Goal: Information Seeking & Learning: Learn about a topic

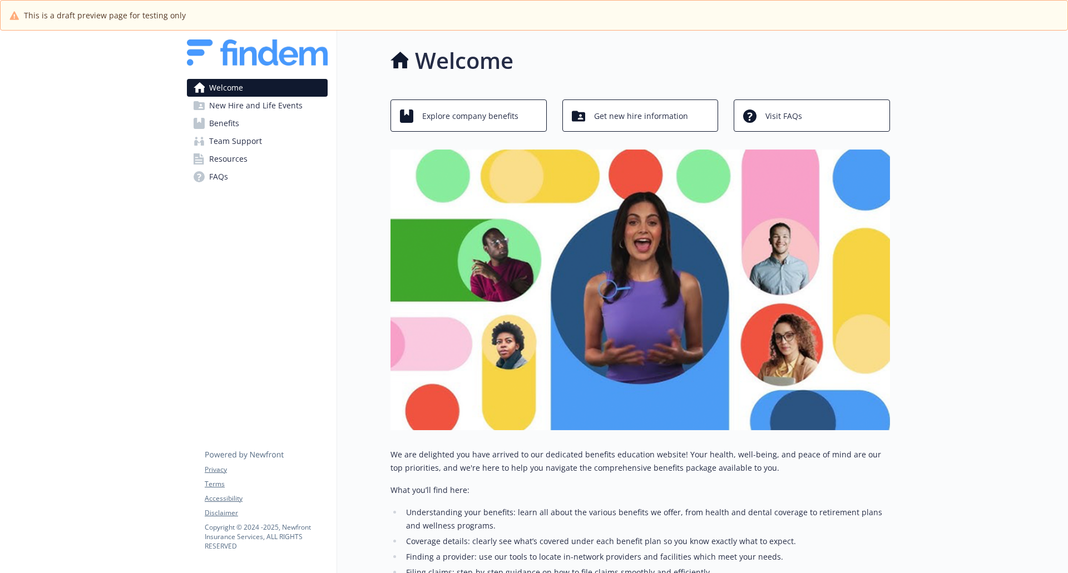
click at [248, 107] on span "New Hire and Life Events" at bounding box center [255, 106] width 93 height 18
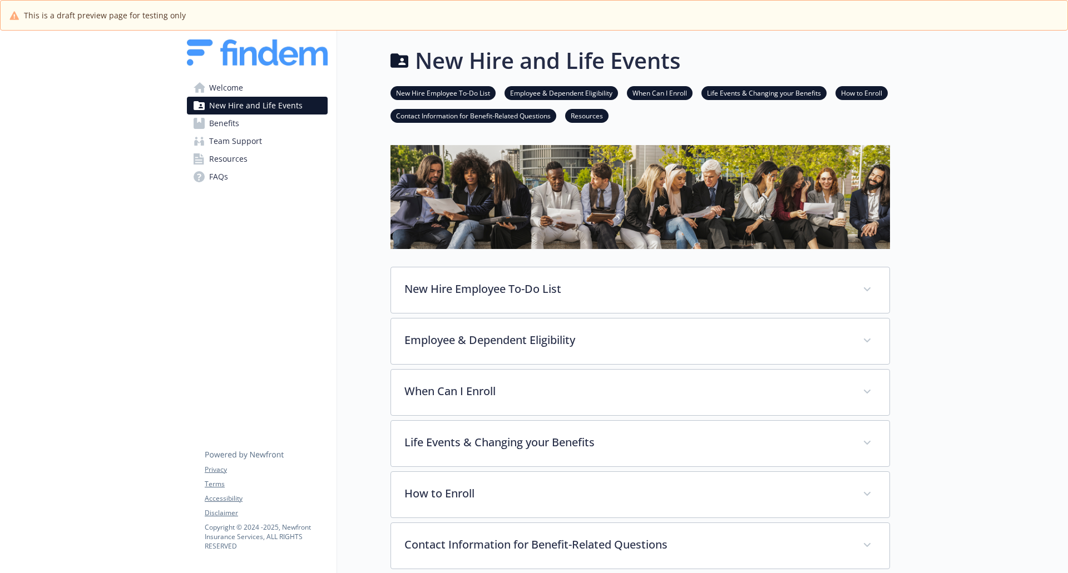
click at [228, 88] on span "Welcome" at bounding box center [226, 88] width 34 height 18
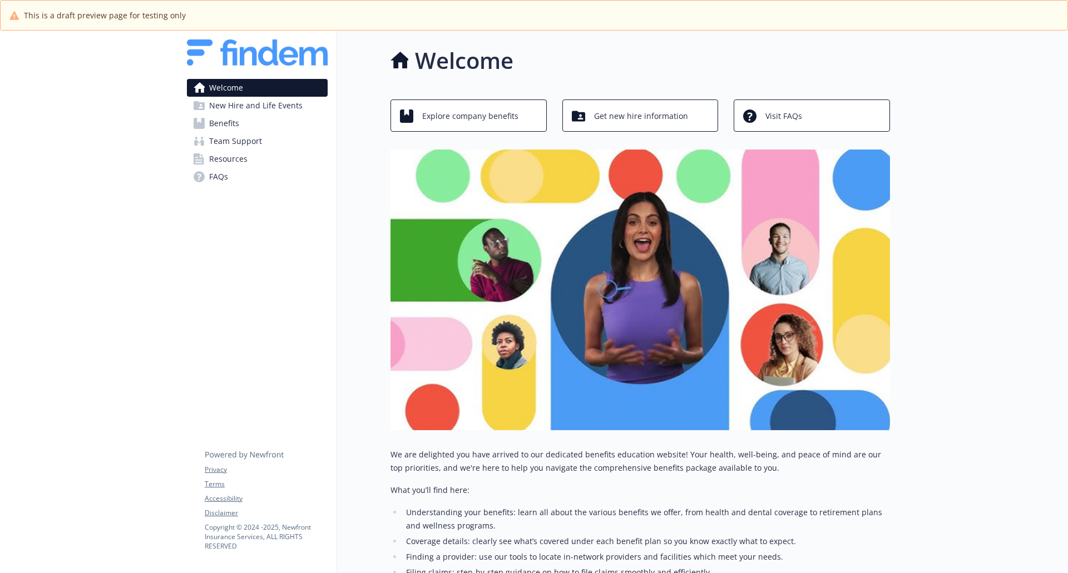
click at [232, 106] on span "New Hire and Life Events" at bounding box center [255, 106] width 93 height 18
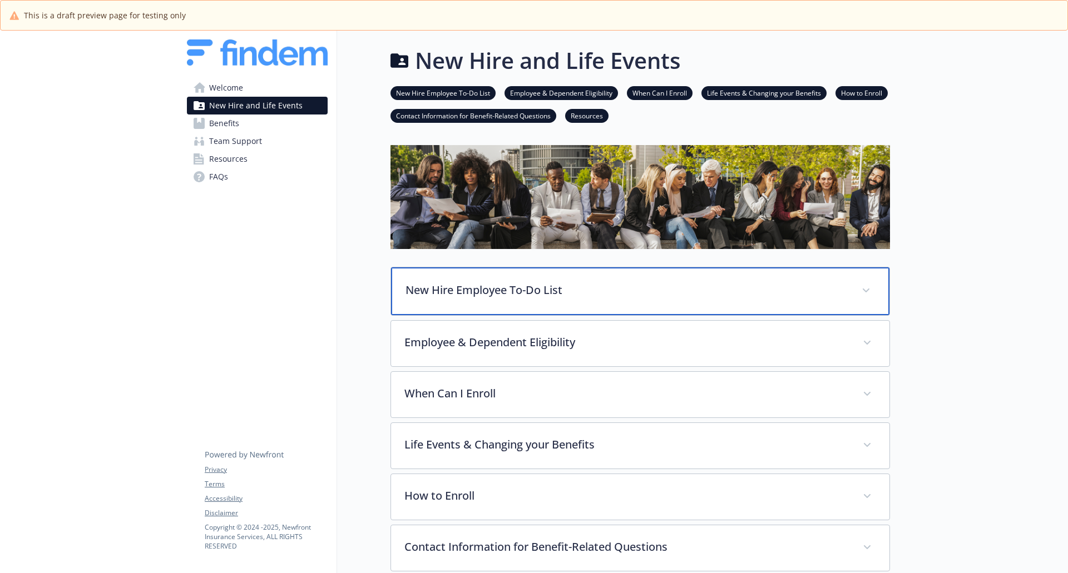
click at [860, 286] on span at bounding box center [866, 291] width 18 height 18
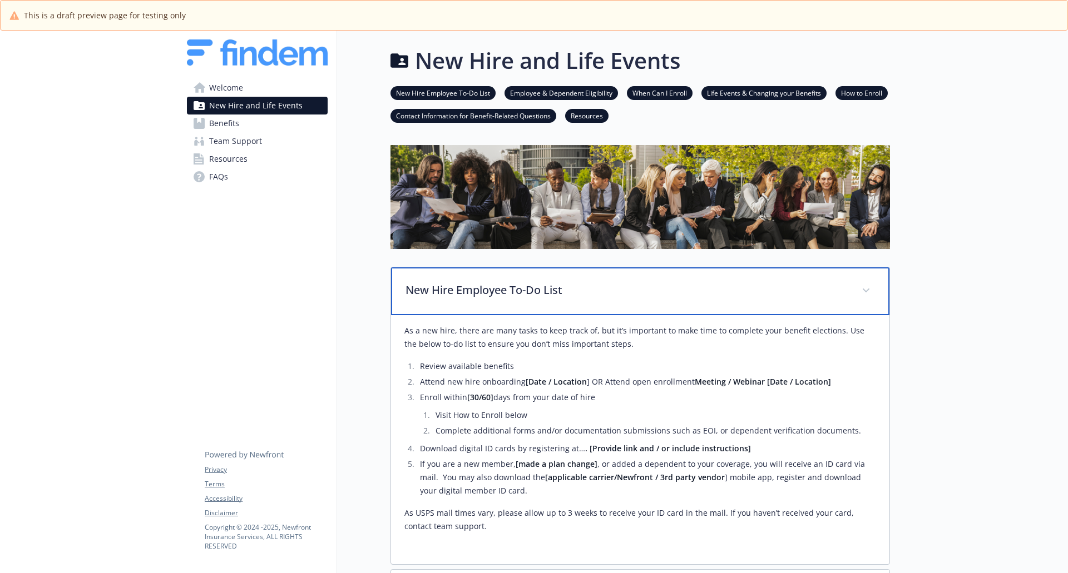
click at [860, 286] on span at bounding box center [866, 291] width 18 height 18
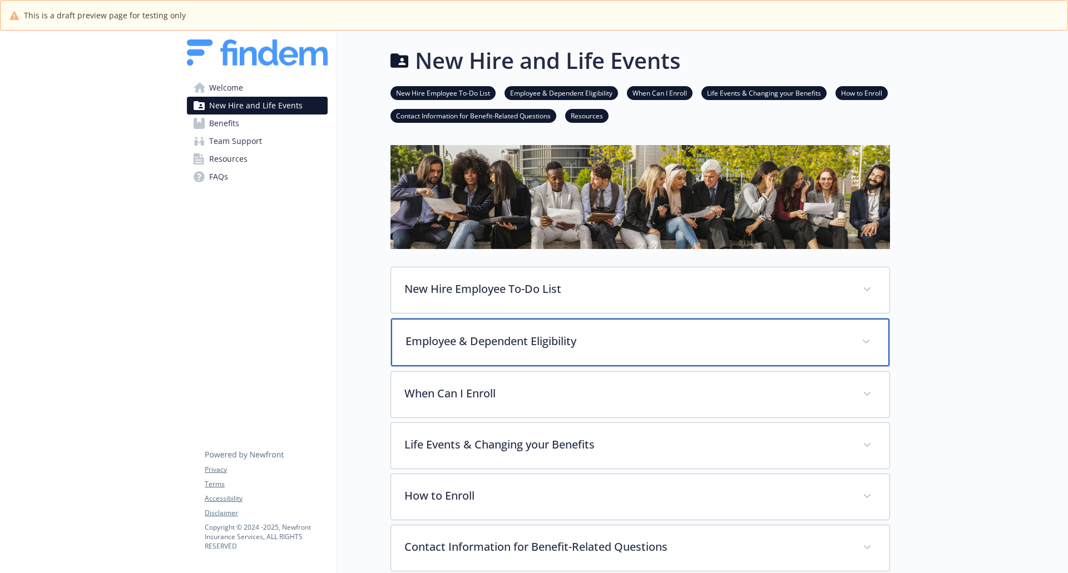
click at [864, 341] on icon at bounding box center [865, 342] width 7 height 4
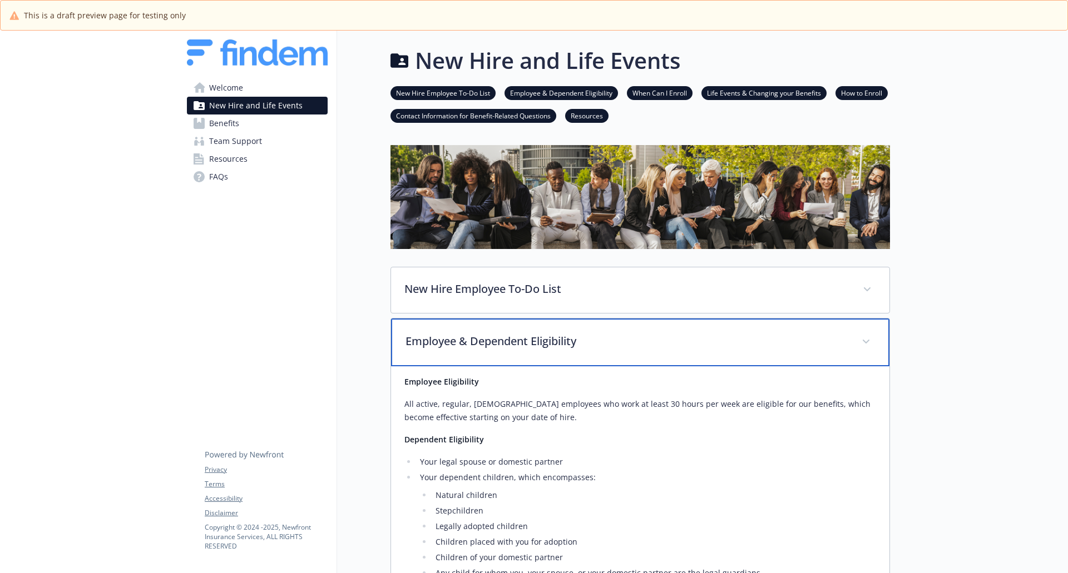
click at [864, 341] on icon at bounding box center [865, 342] width 7 height 4
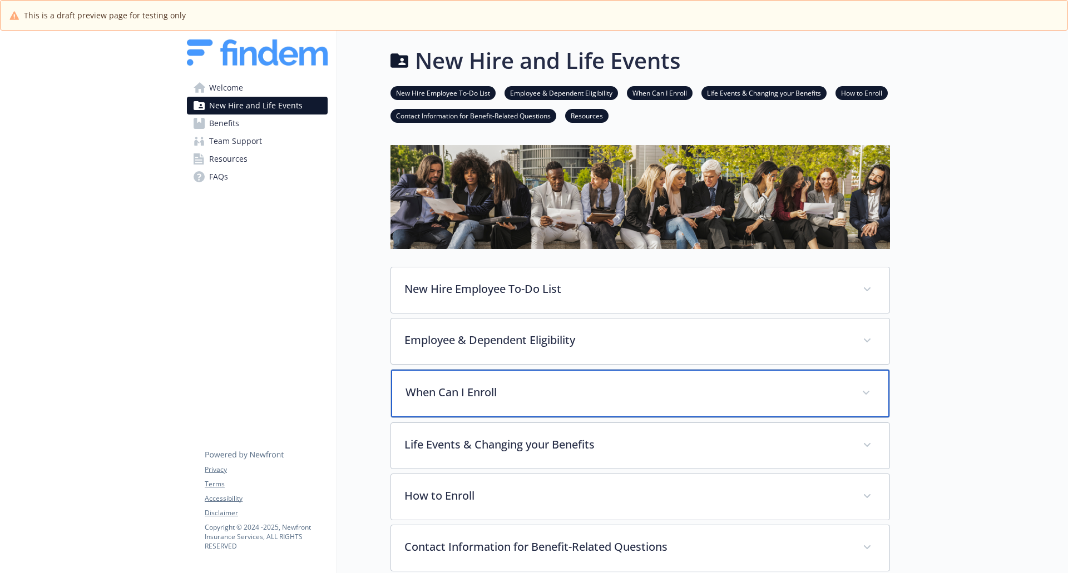
click at [869, 396] on span at bounding box center [866, 393] width 18 height 18
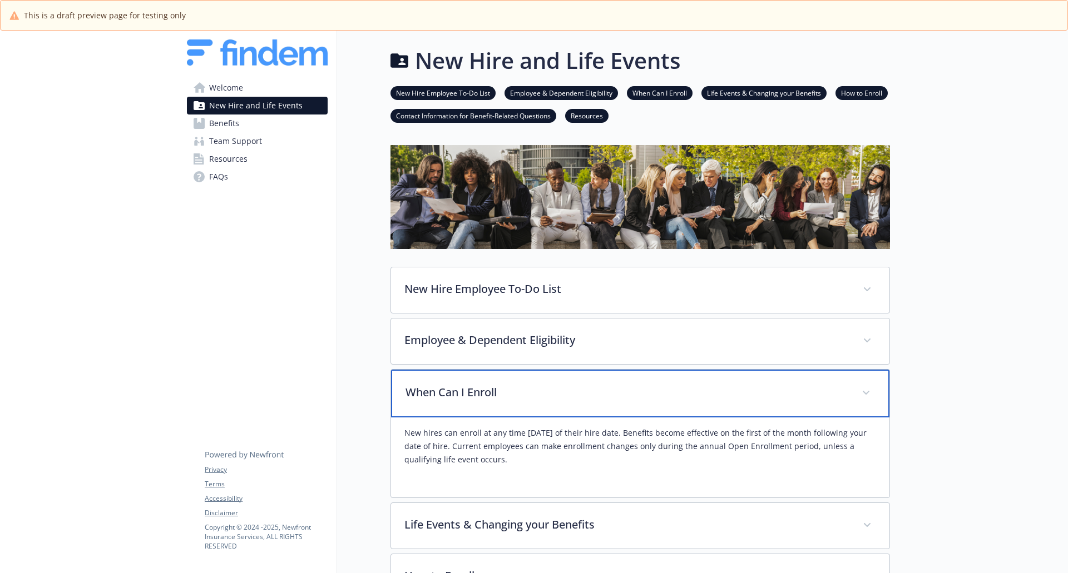
click at [869, 396] on span at bounding box center [866, 393] width 18 height 18
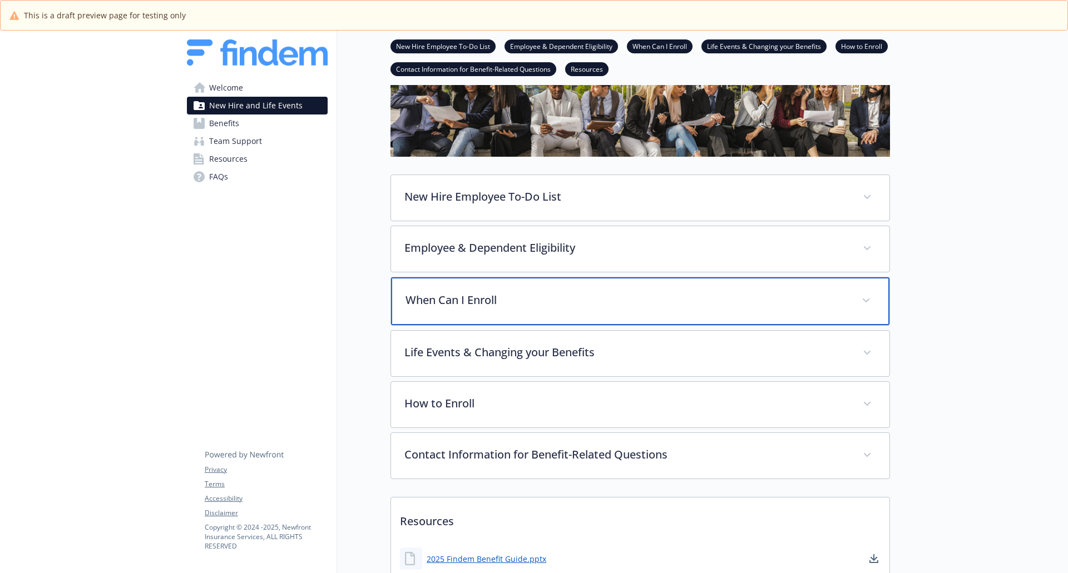
scroll to position [97, 0]
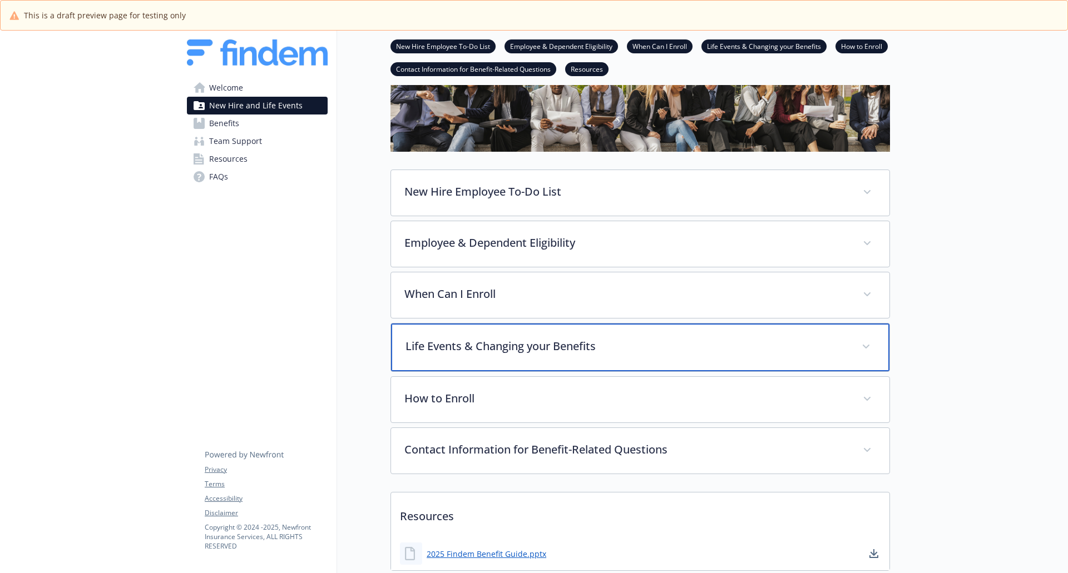
click at [869, 346] on icon at bounding box center [865, 347] width 7 height 4
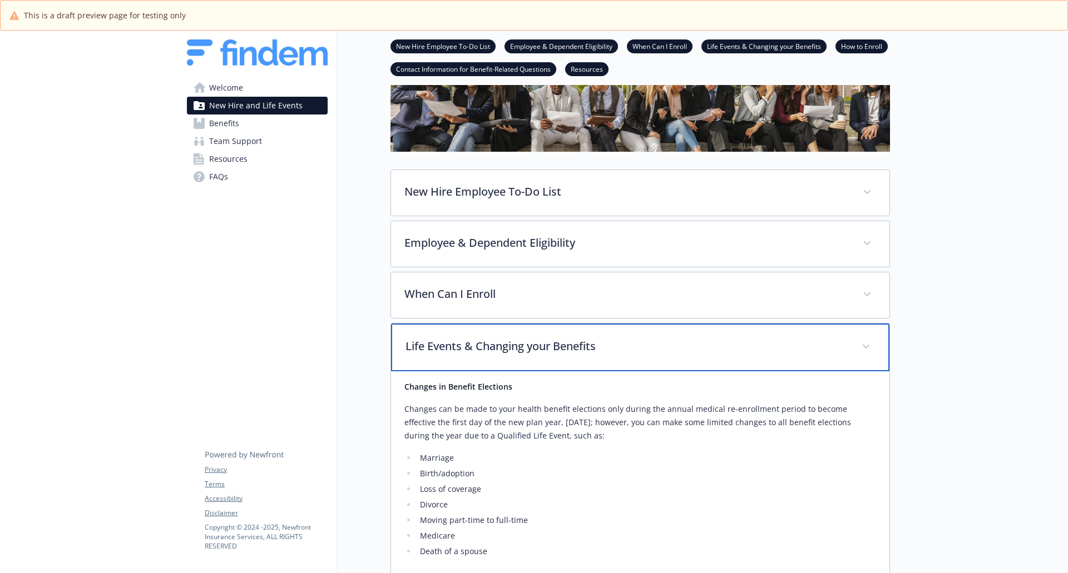
click at [869, 345] on icon at bounding box center [865, 347] width 7 height 4
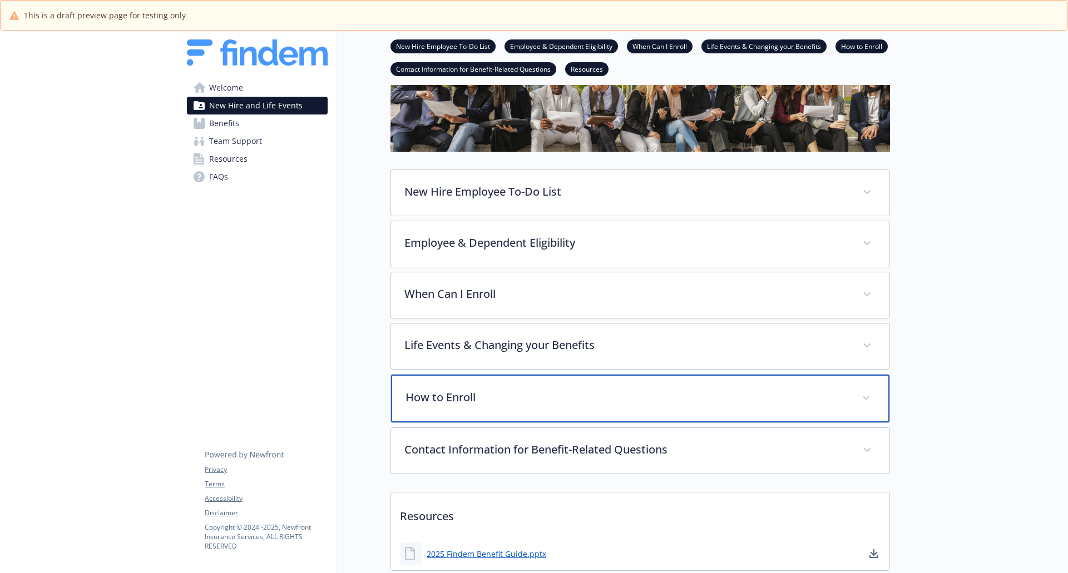
click at [872, 398] on span at bounding box center [866, 398] width 18 height 18
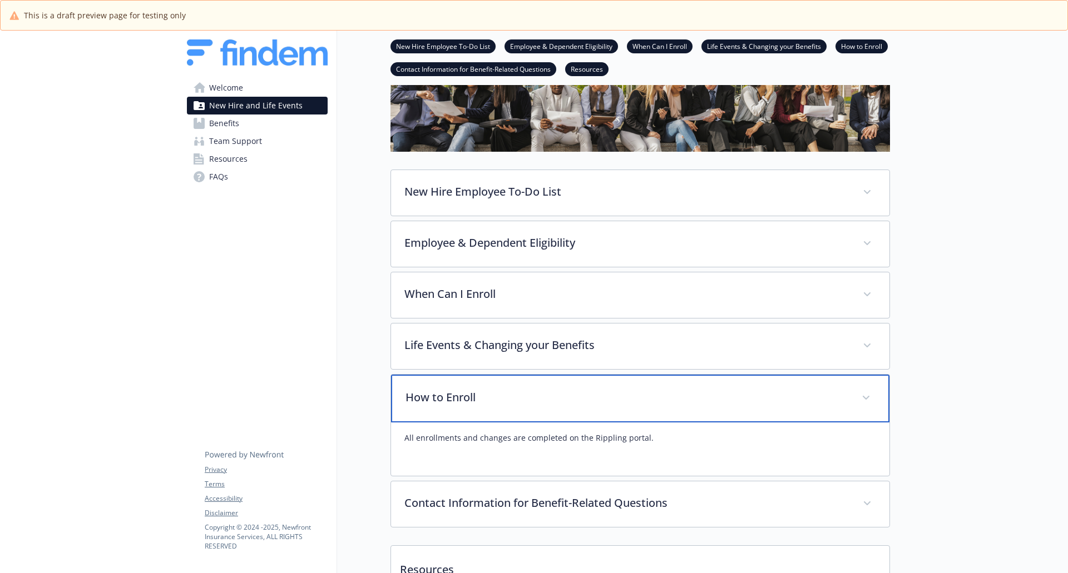
click at [872, 398] on span at bounding box center [866, 398] width 18 height 18
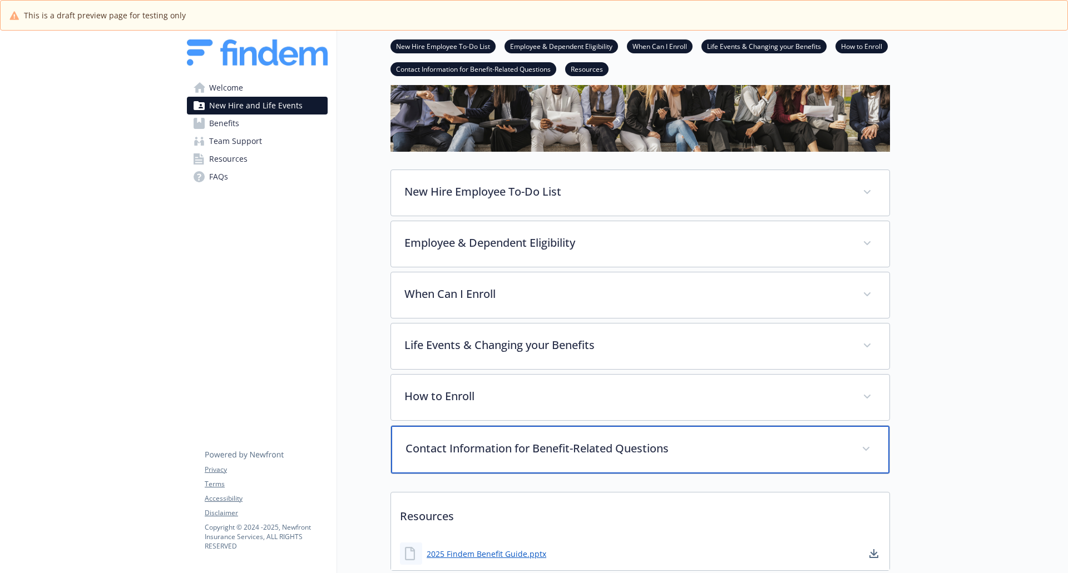
click at [870, 450] on span at bounding box center [866, 449] width 18 height 18
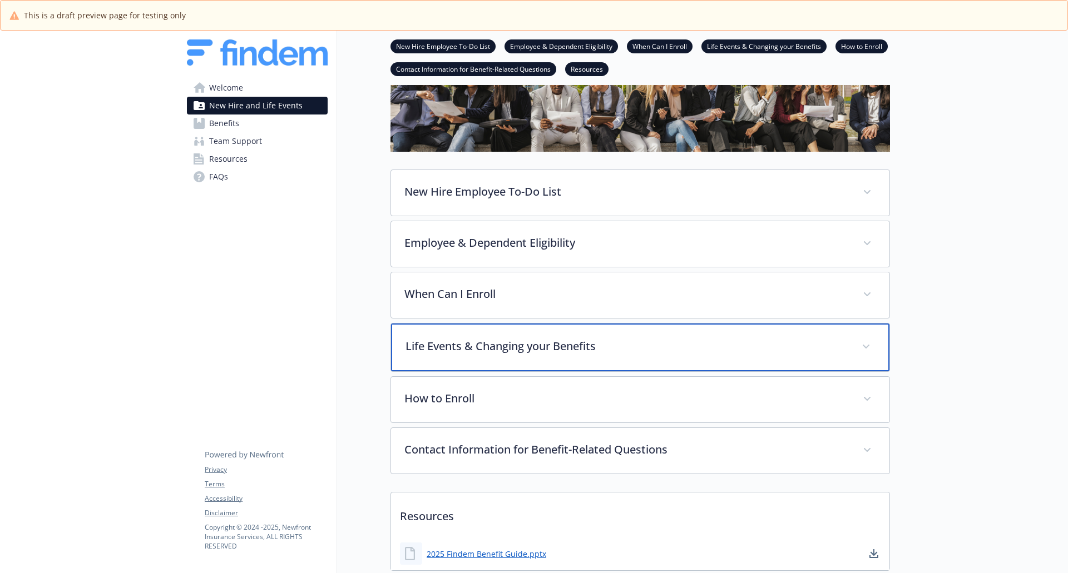
click at [808, 351] on p "Life Events & Changing your Benefits" at bounding box center [626, 346] width 443 height 17
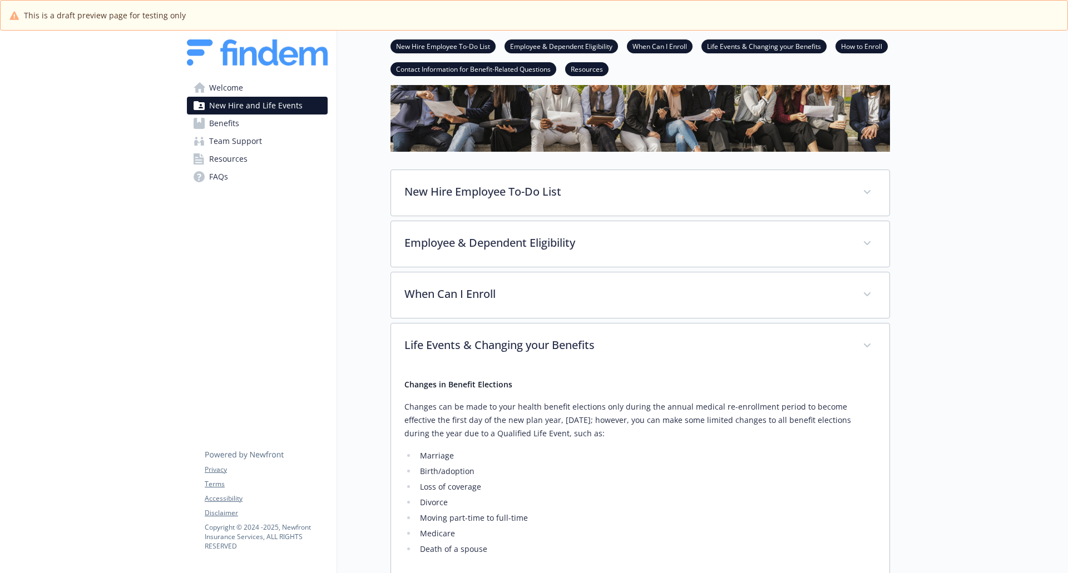
click at [961, 279] on div at bounding box center [979, 400] width 178 height 934
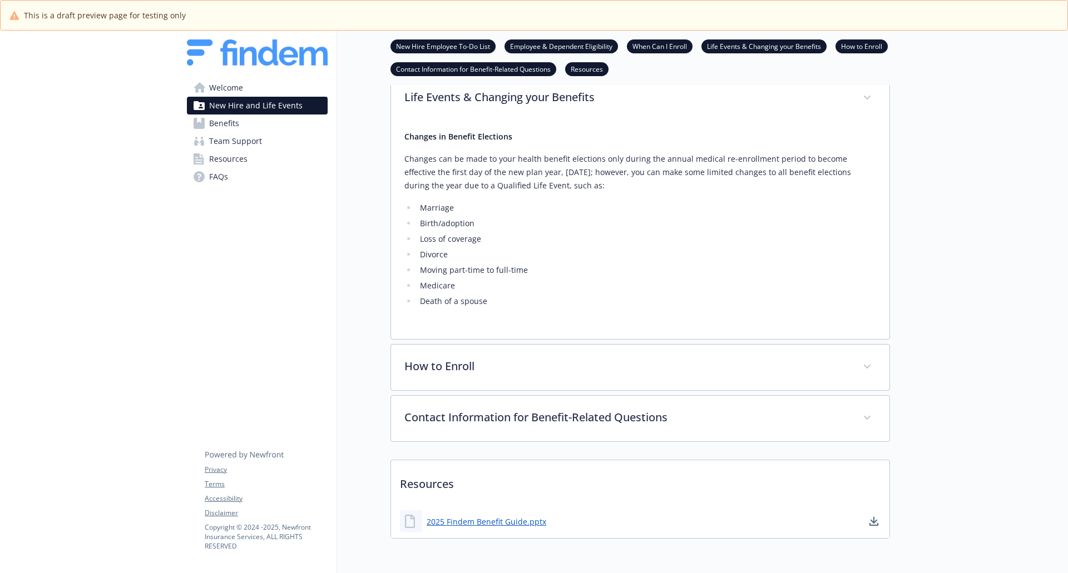
scroll to position [399, 0]
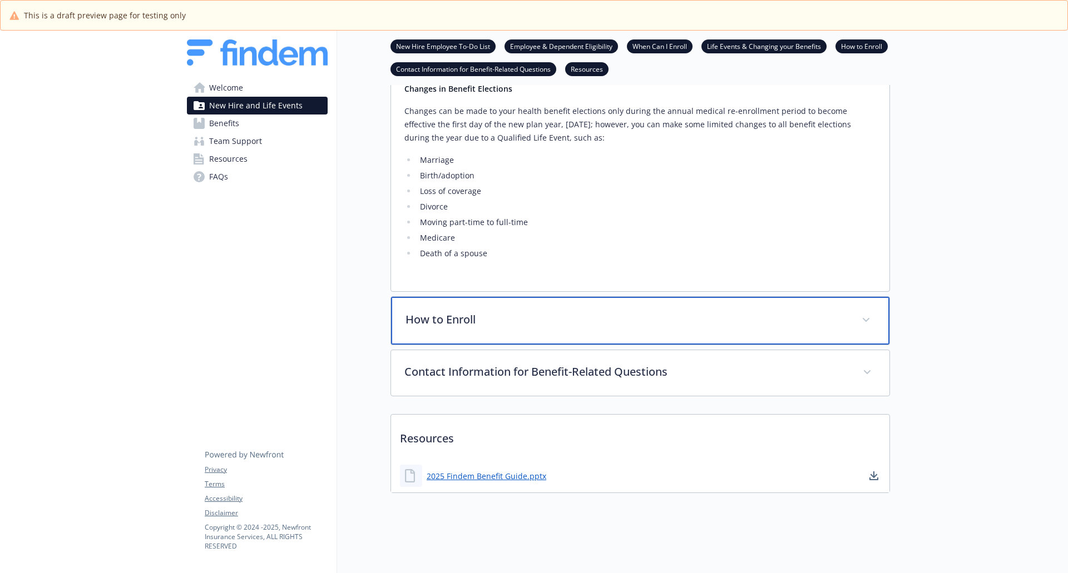
click at [867, 311] on span at bounding box center [866, 320] width 18 height 18
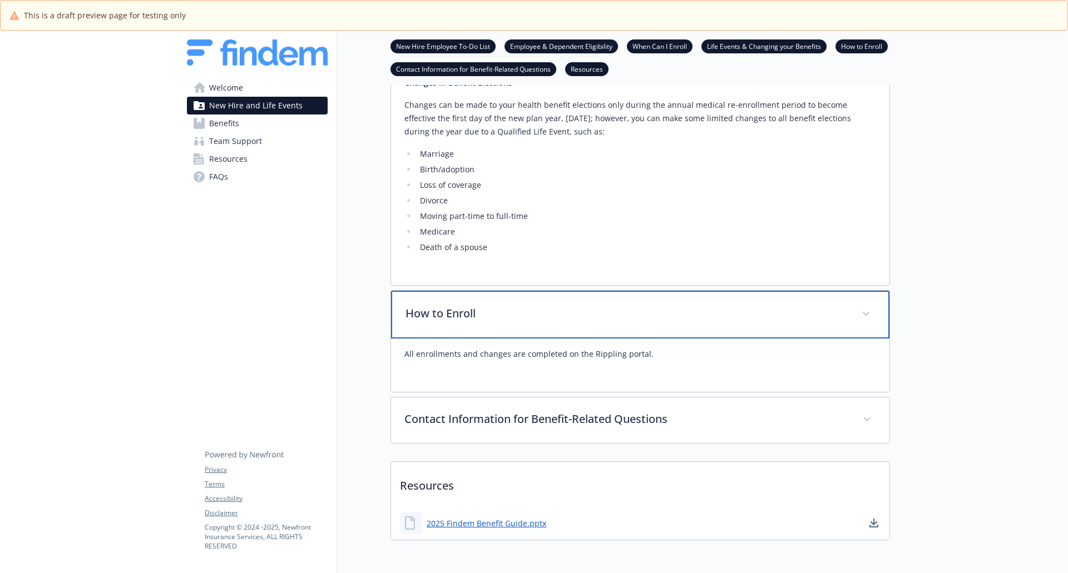
click at [867, 308] on span at bounding box center [866, 314] width 18 height 18
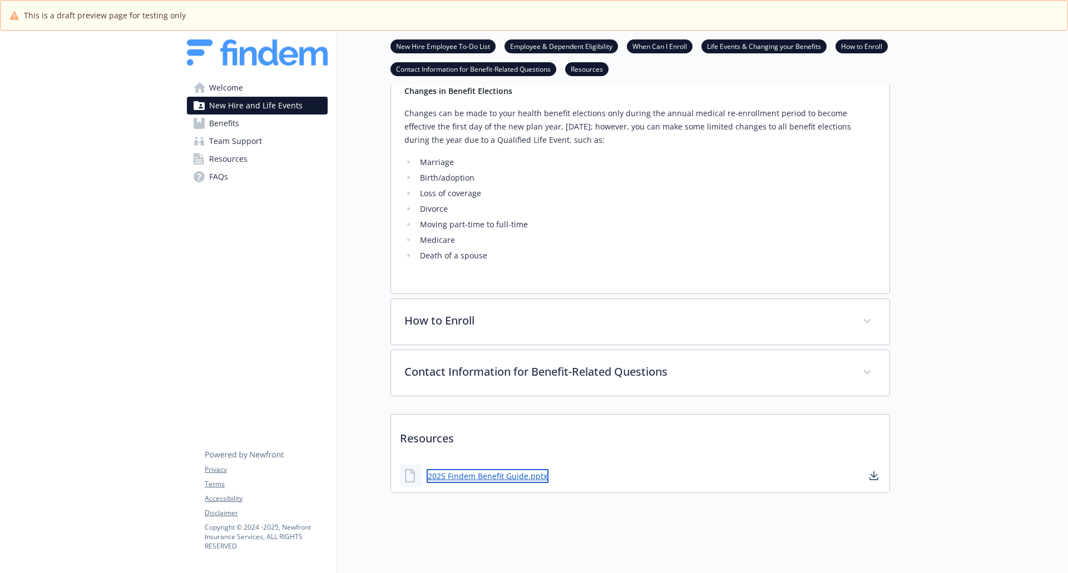
click at [498, 469] on link "2025 Findem Benefit Guide.pptx" at bounding box center [487, 476] width 122 height 14
click at [222, 123] on span "Benefits" at bounding box center [224, 124] width 30 height 18
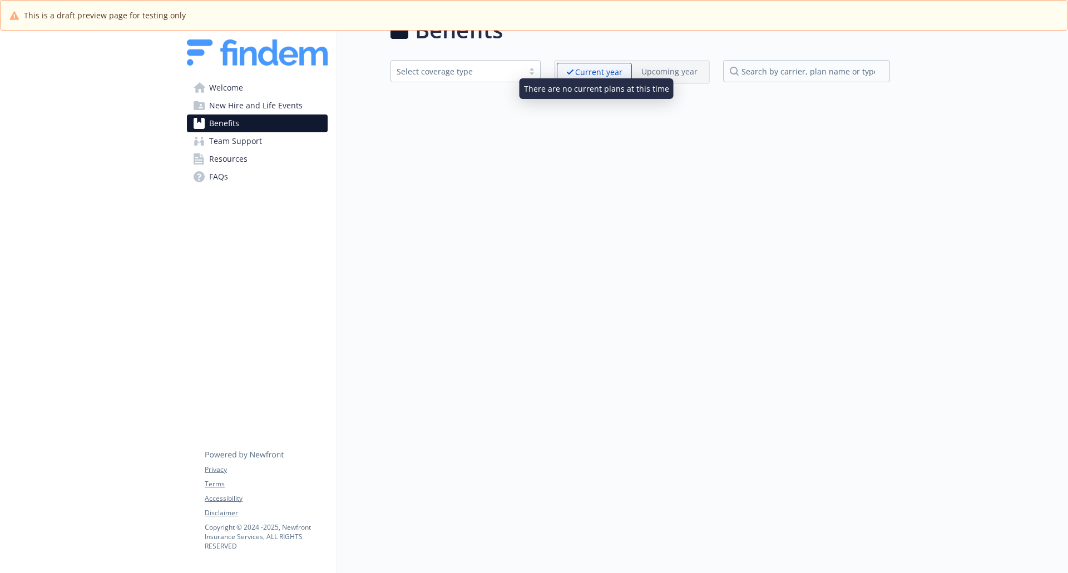
click at [614, 67] on p "Current year" at bounding box center [598, 72] width 47 height 12
click at [870, 131] on div "Benefits Select coverage type Current year Upcoming year" at bounding box center [613, 286] width 553 height 573
drag, startPoint x: 735, startPoint y: 180, endPoint x: 728, endPoint y: 180, distance: 6.7
click at [735, 180] on div "Benefits Select coverage type Current year Upcoming year" at bounding box center [613, 286] width 553 height 573
click at [705, 153] on div "Benefits Select coverage type Current year Upcoming year" at bounding box center [613, 286] width 553 height 573
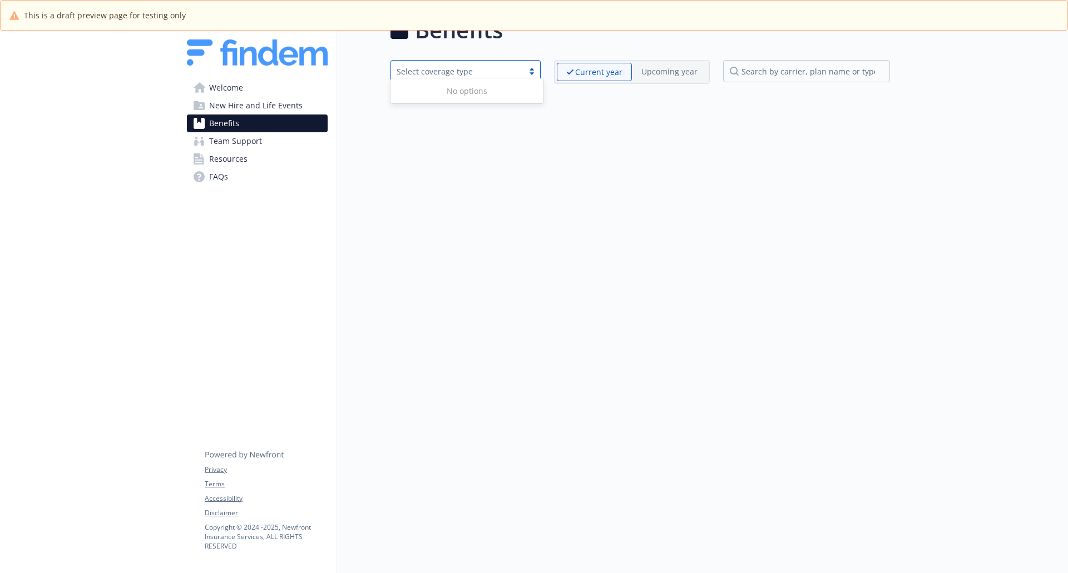
click at [538, 67] on div at bounding box center [531, 71] width 17 height 9
click at [753, 173] on div "Benefits Use Up and Down to choose options, press Enter to select the currently…" at bounding box center [613, 286] width 553 height 573
click at [235, 140] on span "Team Support" at bounding box center [235, 141] width 53 height 18
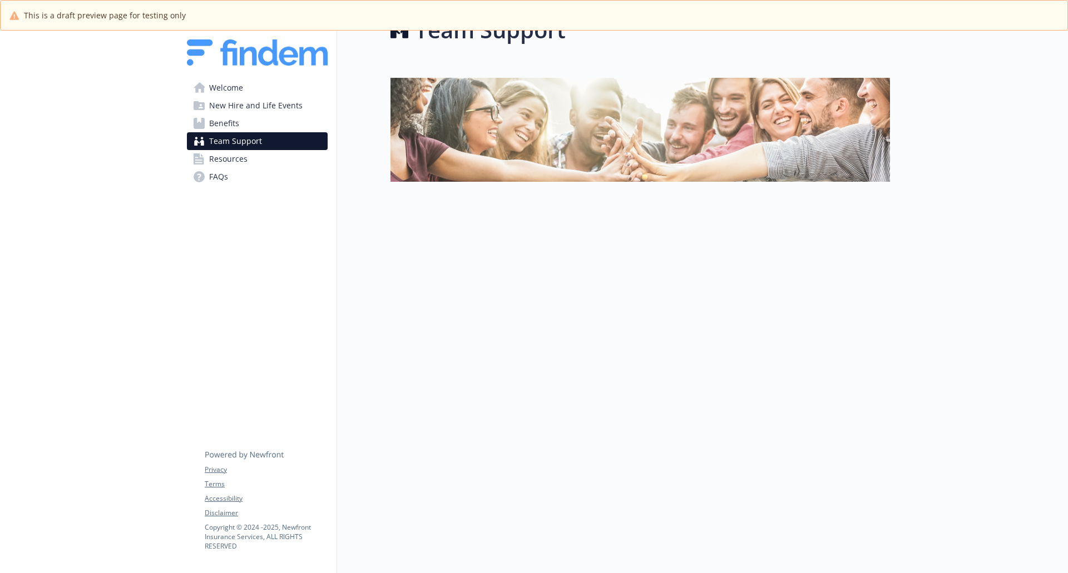
drag, startPoint x: 802, startPoint y: 273, endPoint x: 733, endPoint y: 272, distance: 69.0
click at [801, 273] on div at bounding box center [639, 251] width 499 height 139
click at [219, 158] on span "Resources" at bounding box center [228, 159] width 38 height 18
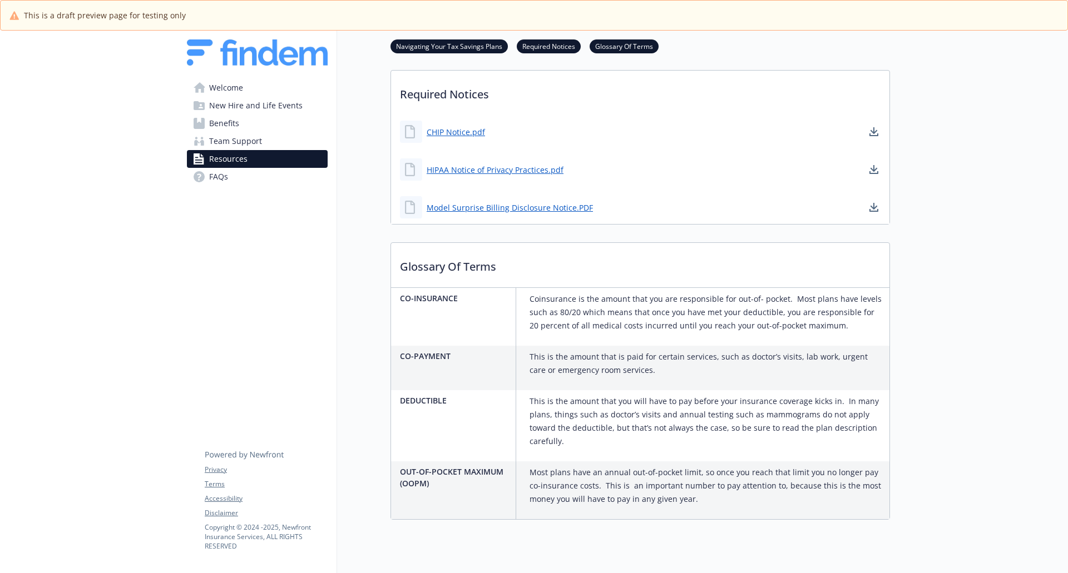
scroll to position [356, 0]
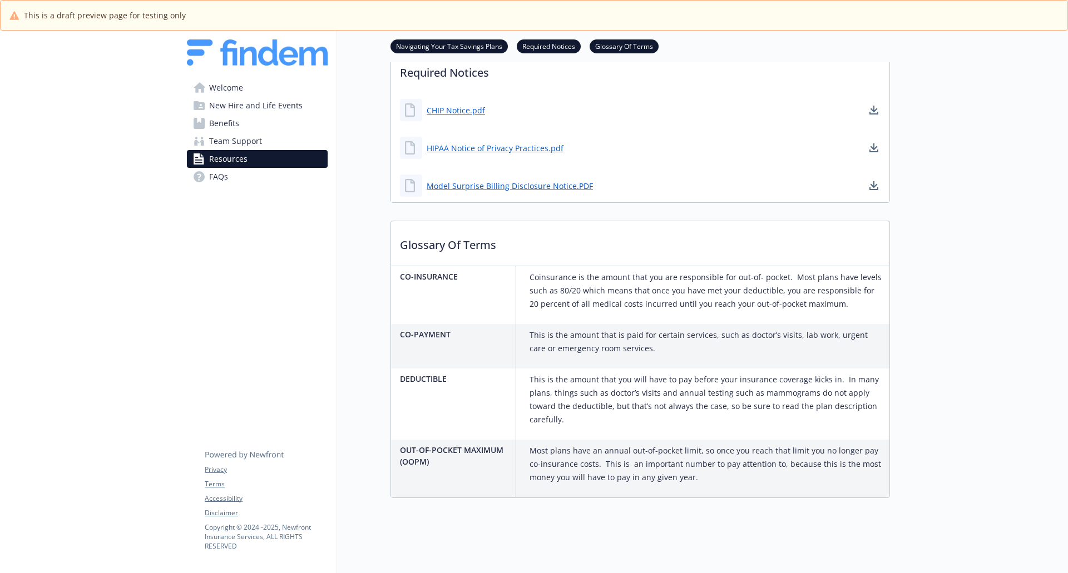
click at [549, 227] on p "Glossary Of Terms" at bounding box center [640, 241] width 498 height 41
drag, startPoint x: 540, startPoint y: 210, endPoint x: 358, endPoint y: 219, distance: 182.6
click at [540, 210] on div "Navigating Your Tax Savings Plans (update text by client, only include applicab…" at bounding box center [639, 132] width 499 height 732
drag, startPoint x: 971, startPoint y: 215, endPoint x: 718, endPoint y: 221, distance: 253.1
click at [971, 216] on div at bounding box center [979, 127] width 178 height 904
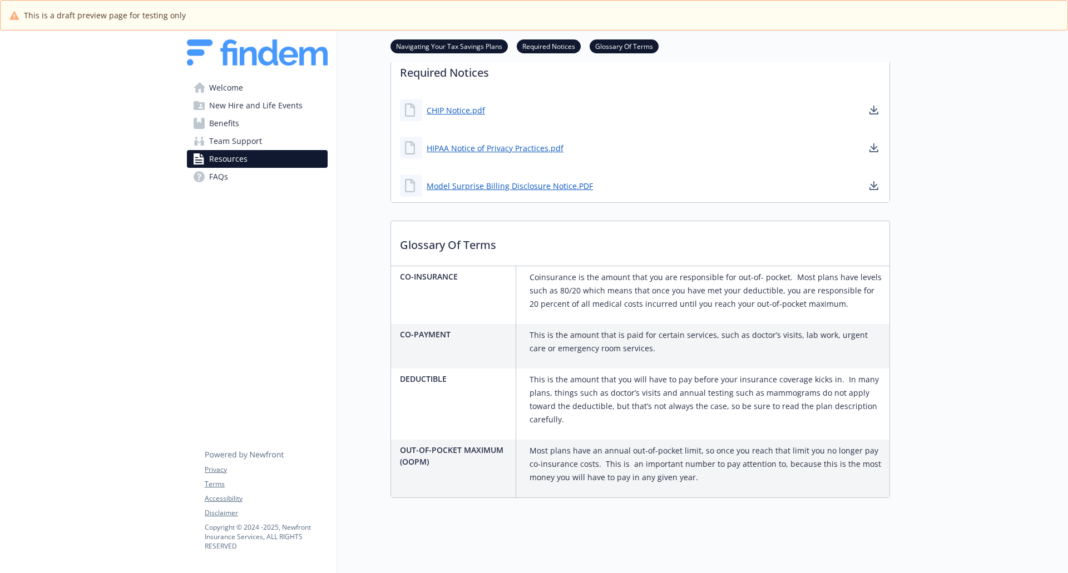
drag, startPoint x: 902, startPoint y: 240, endPoint x: 594, endPoint y: 239, distance: 308.6
click at [902, 241] on div at bounding box center [979, 127] width 178 height 904
click at [446, 237] on p "Glossary Of Terms" at bounding box center [640, 241] width 498 height 41
click at [621, 262] on p "Glossary Of Terms" at bounding box center [640, 241] width 498 height 41
click at [221, 177] on span "FAQs" at bounding box center [218, 177] width 19 height 18
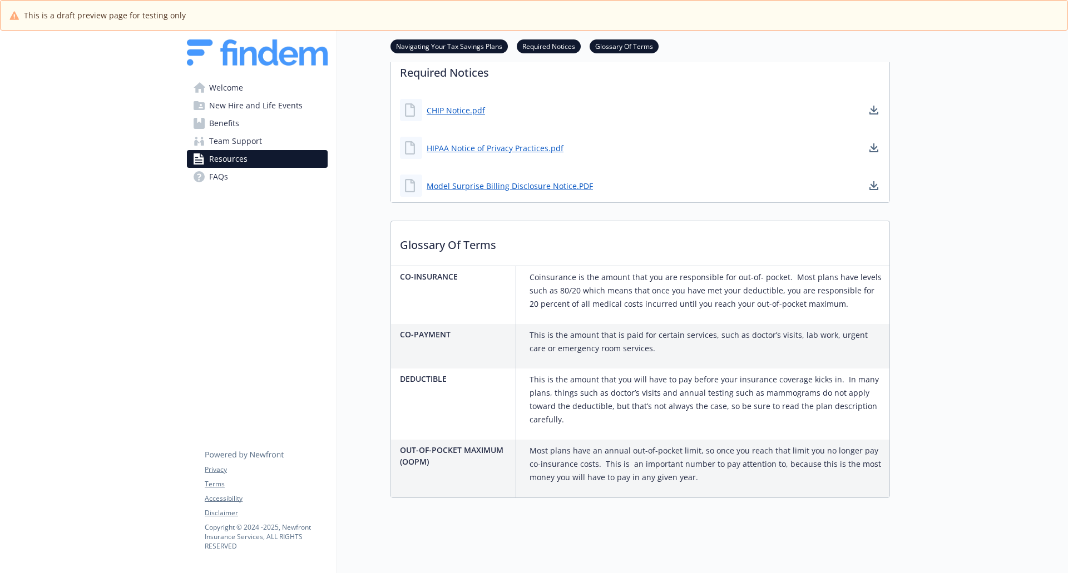
scroll to position [39, 0]
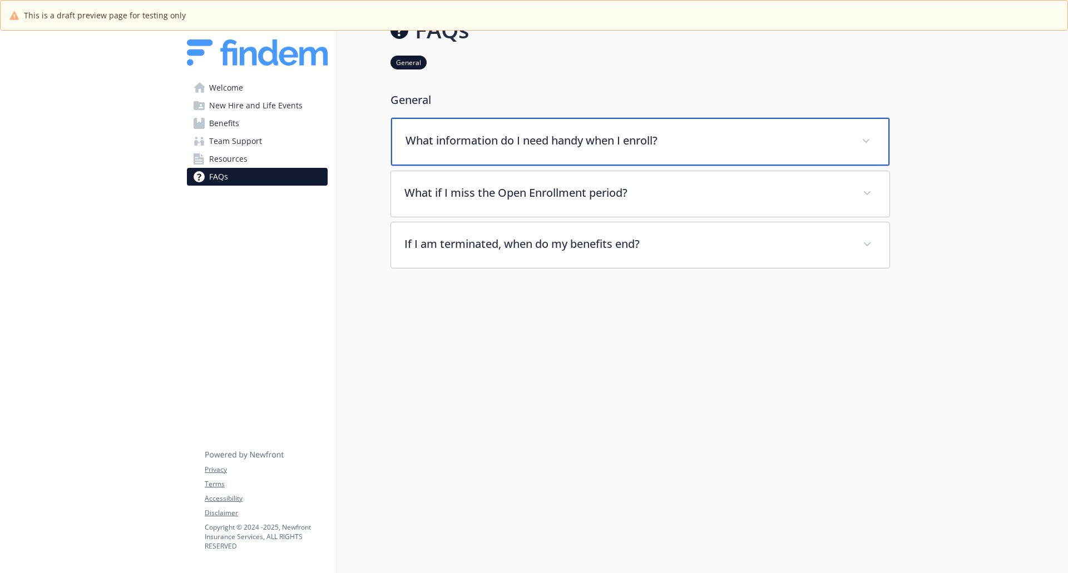
click at [865, 132] on span at bounding box center [866, 141] width 18 height 18
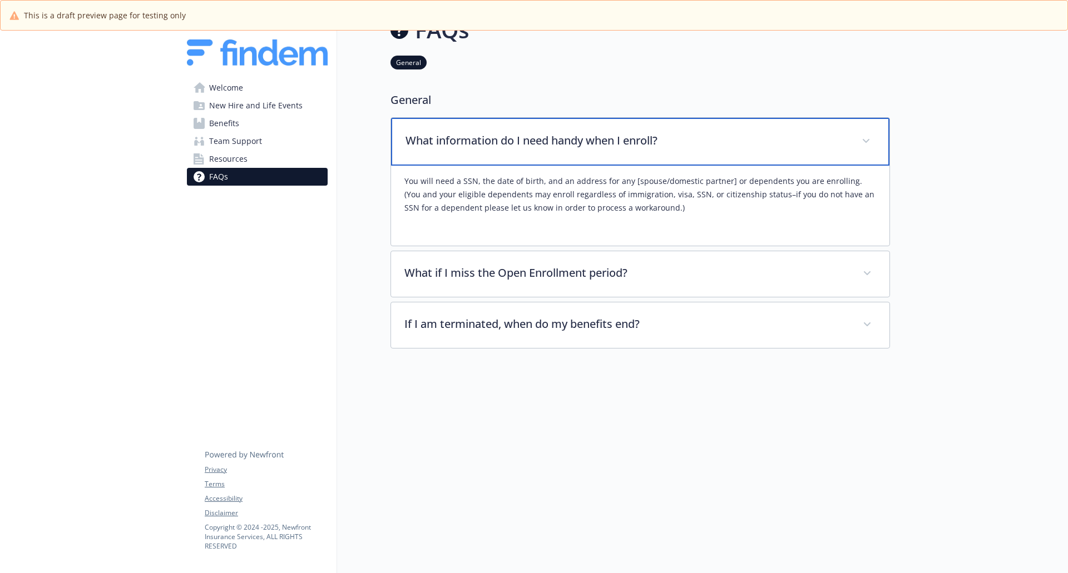
click at [865, 132] on span at bounding box center [866, 141] width 18 height 18
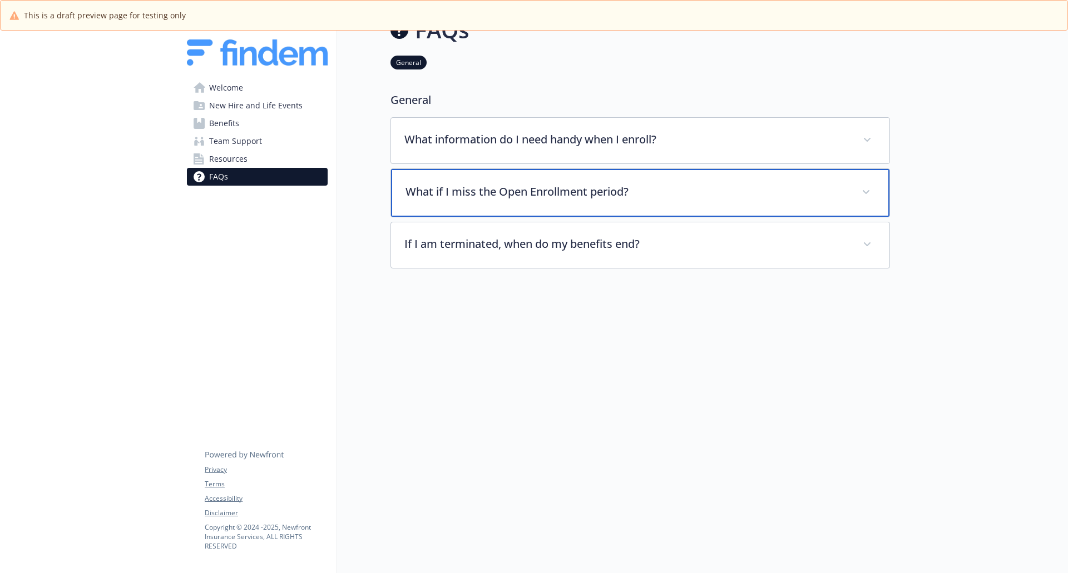
click at [871, 185] on span at bounding box center [866, 192] width 18 height 18
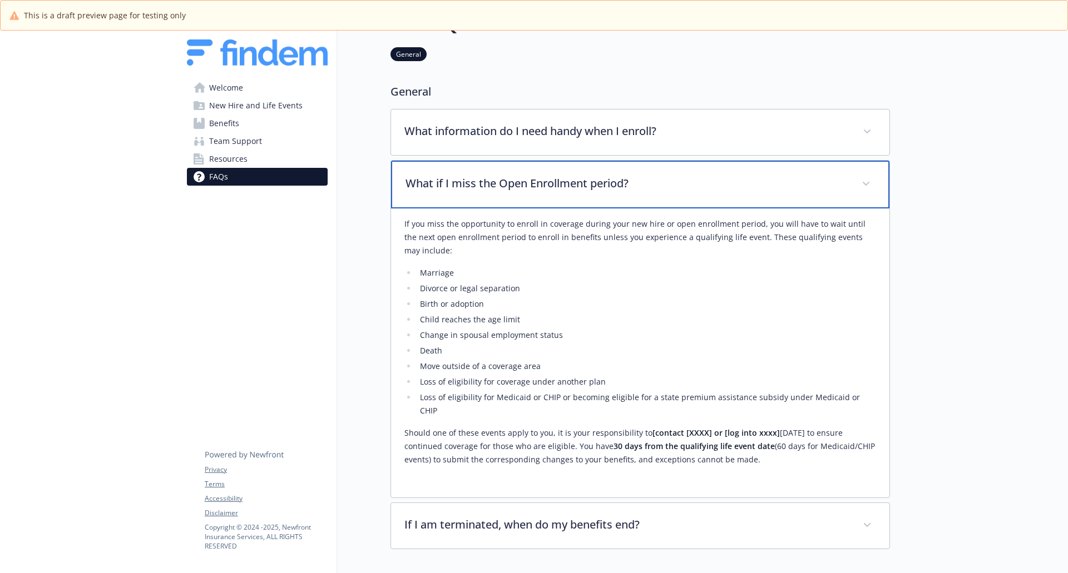
click at [871, 185] on span at bounding box center [866, 184] width 18 height 18
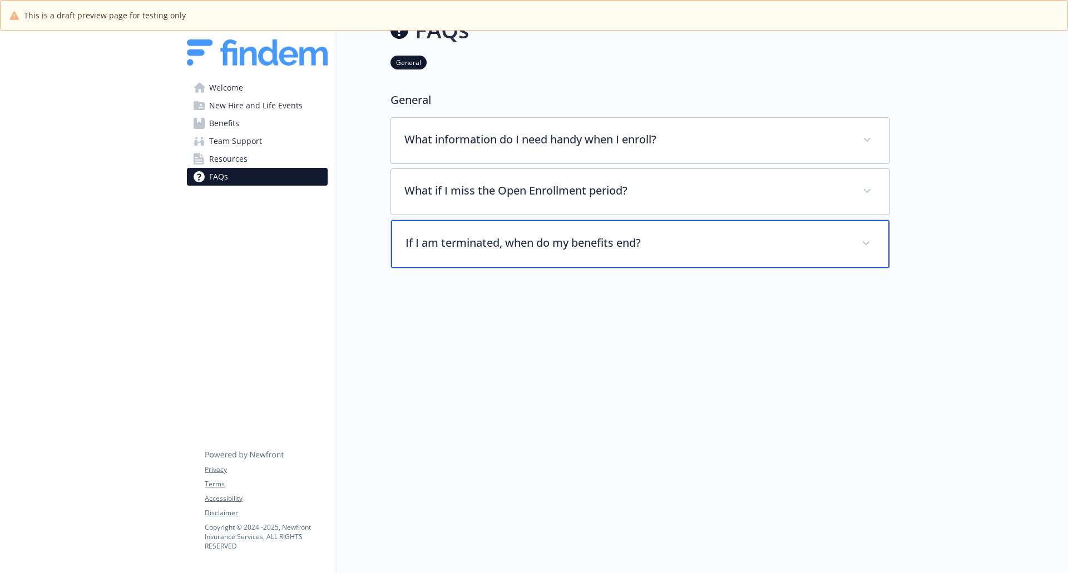
click at [870, 235] on span at bounding box center [866, 244] width 18 height 18
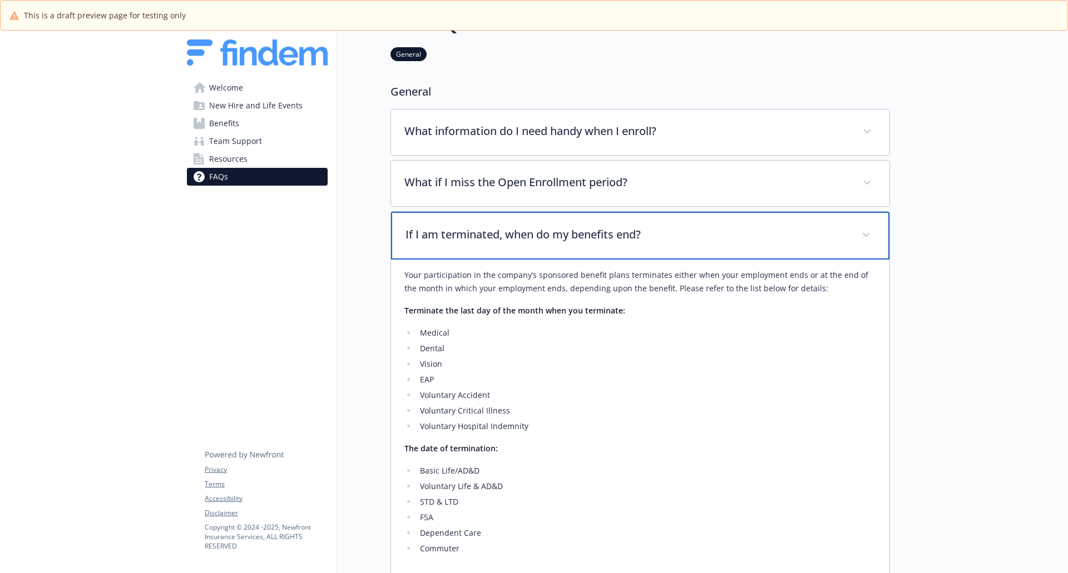
click at [870, 234] on span at bounding box center [866, 235] width 18 height 18
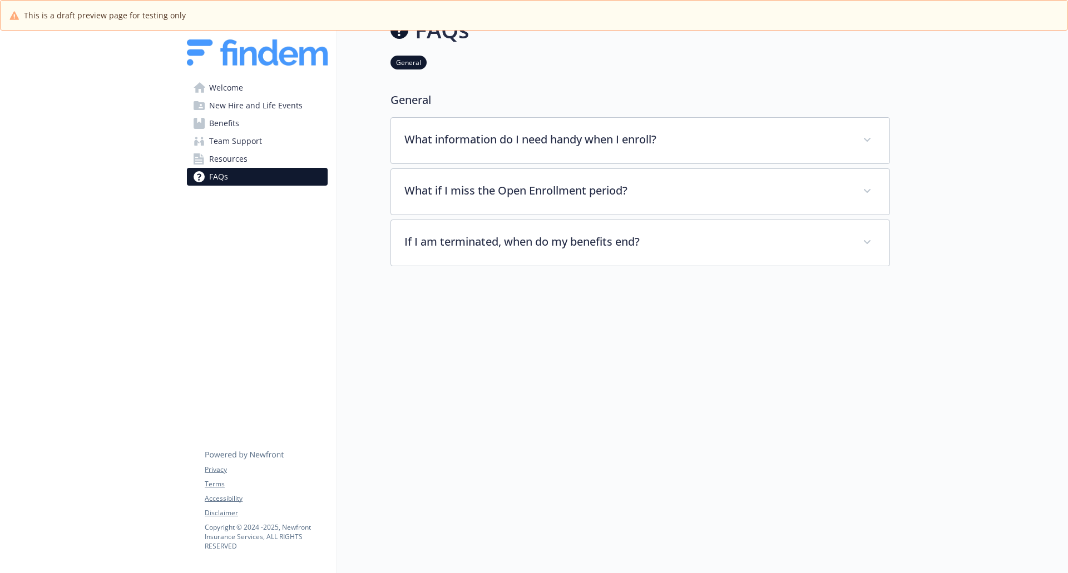
click at [769, 293] on div at bounding box center [639, 307] width 499 height 83
click at [245, 90] on link "Welcome" at bounding box center [257, 88] width 141 height 18
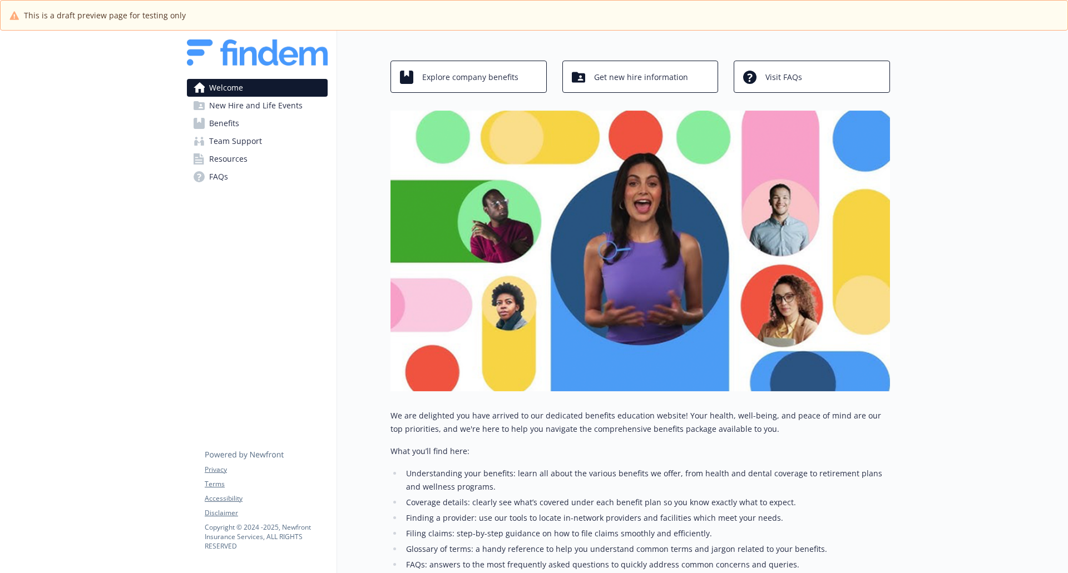
click at [702, 186] on img at bounding box center [639, 251] width 499 height 281
click at [446, 127] on img at bounding box center [639, 251] width 499 height 281
click at [404, 127] on img at bounding box center [639, 251] width 499 height 281
